Goal: Complete application form

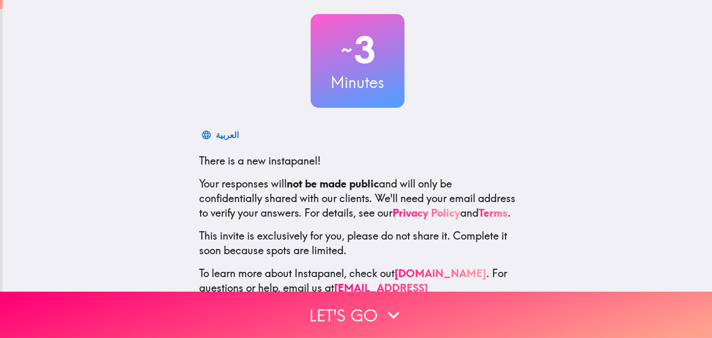
scroll to position [88, 0]
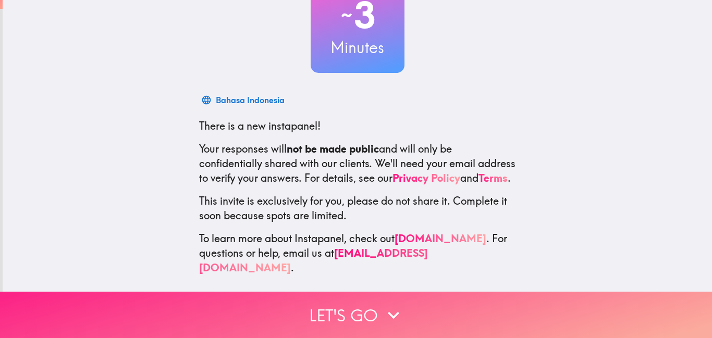
click at [360, 307] on button "Let's go" at bounding box center [356, 315] width 712 height 46
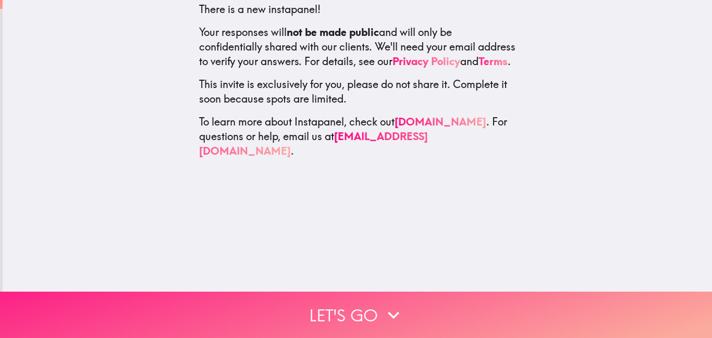
scroll to position [0, 0]
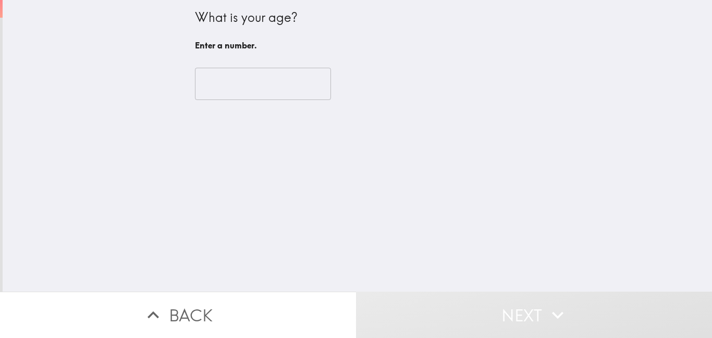
click at [253, 84] on input "number" at bounding box center [263, 84] width 136 height 32
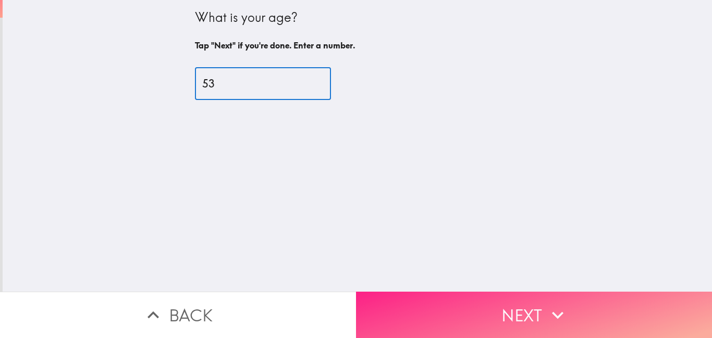
type input "53"
click at [537, 314] on button "Next" at bounding box center [534, 315] width 356 height 46
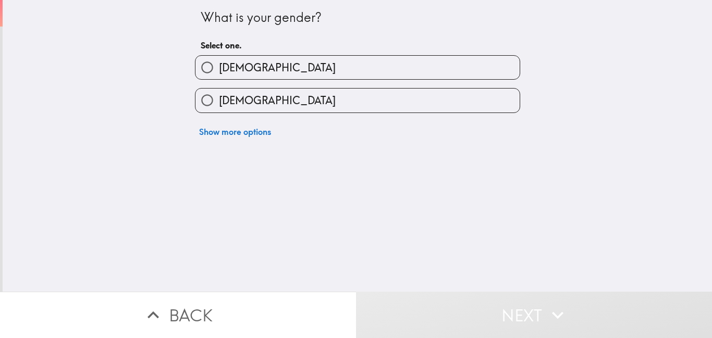
click at [303, 96] on label "[DEMOGRAPHIC_DATA]" at bounding box center [358, 100] width 324 height 23
click at [219, 96] on input "[DEMOGRAPHIC_DATA]" at bounding box center [207, 100] width 23 height 23
radio input "true"
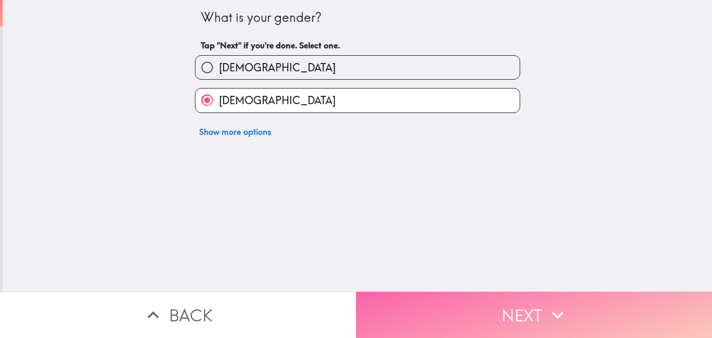
click at [516, 309] on button "Next" at bounding box center [534, 315] width 356 height 46
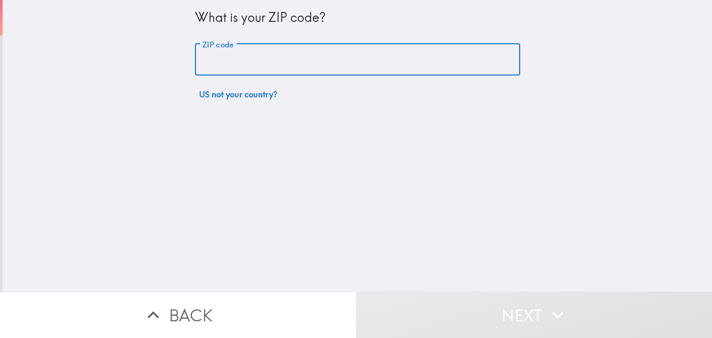
click at [317, 62] on input "ZIP code" at bounding box center [357, 60] width 325 height 32
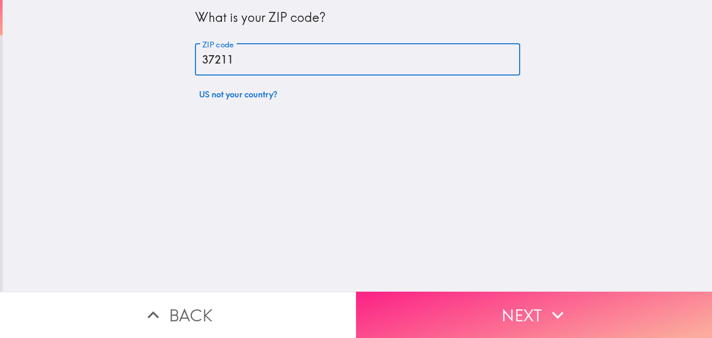
type input "37211"
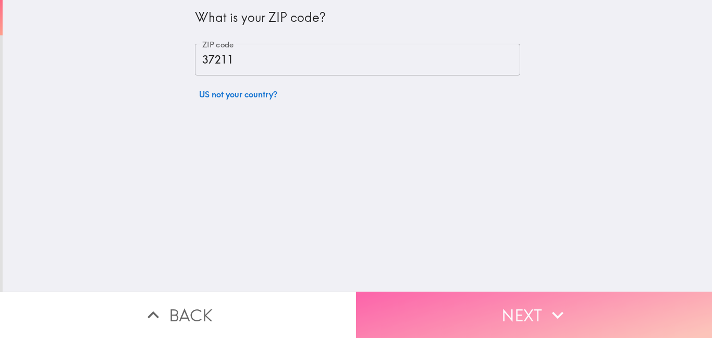
click at [425, 331] on button "Next" at bounding box center [534, 315] width 356 height 46
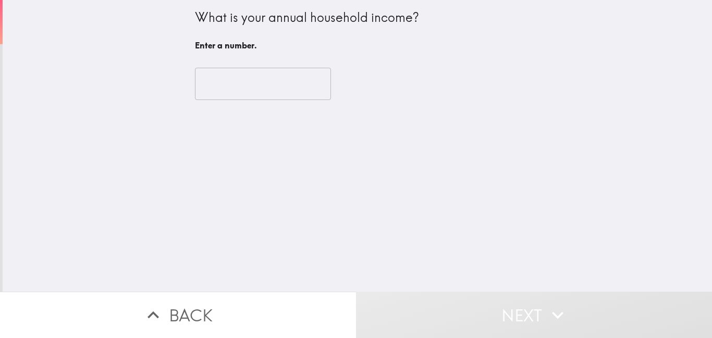
click at [261, 88] on input "number" at bounding box center [263, 84] width 136 height 32
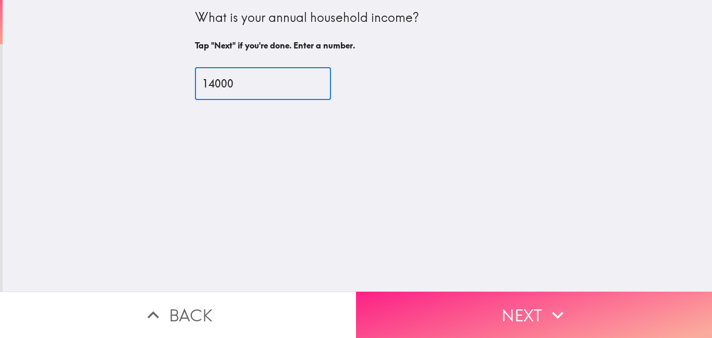
type input "14000"
click at [511, 315] on button "Next" at bounding box center [534, 315] width 356 height 46
